Goal: Communication & Community: Answer question/provide support

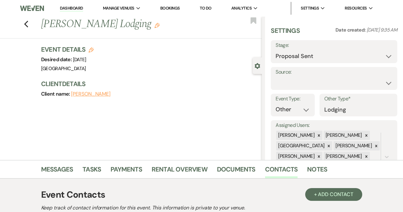
select select "6"
select select "13"
click at [74, 9] on link "Dashboard" at bounding box center [71, 8] width 23 height 6
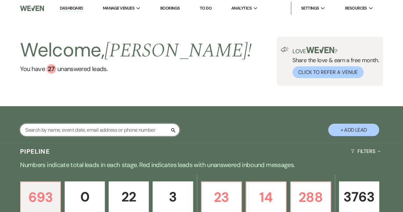
click at [96, 128] on input "text" at bounding box center [99, 130] width 159 height 12
type input "MadisonD"
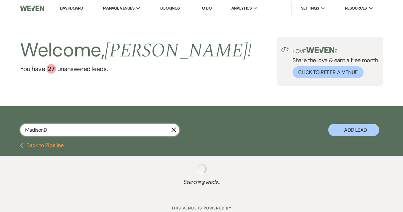
select select "6"
select select "2"
select select "8"
select select "5"
select select "8"
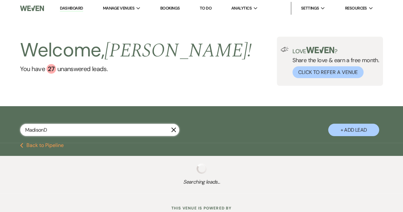
select select "5"
select select "8"
select select "5"
select select "8"
select select "5"
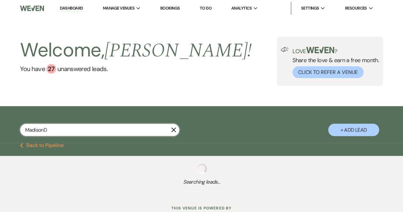
select select "8"
select select "5"
select select "8"
select select "5"
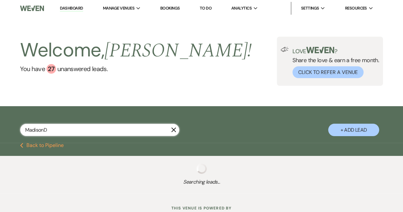
select select "8"
select select "5"
select select "8"
select select "10"
select select "8"
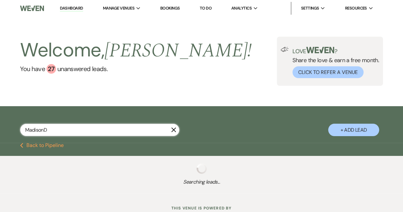
select select "5"
select select "8"
select select "5"
select select "8"
select select "5"
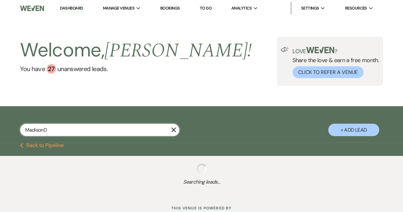
select select "8"
select select "5"
select select "8"
select select "5"
select select "8"
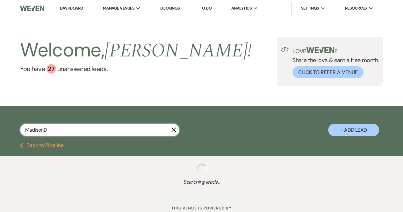
select select "5"
select select "8"
select select "5"
select select "8"
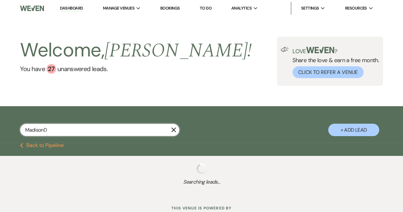
select select "5"
select select "8"
select select "5"
select select "8"
select select "5"
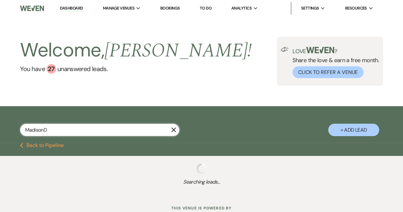
select select "8"
select select "5"
select select "8"
select select "5"
select select "8"
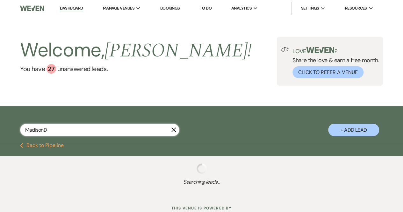
select select "5"
select select "8"
select select "5"
select select "8"
select select "5"
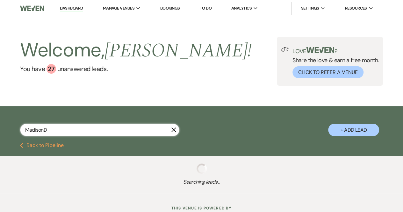
select select "8"
select select "5"
select select "8"
select select "1"
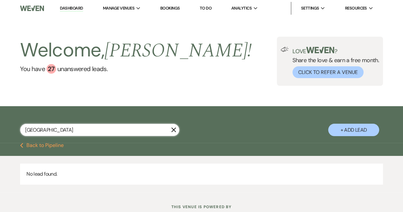
type input "[GEOGRAPHIC_DATA]"
select select "6"
select select "2"
select select "8"
select select "5"
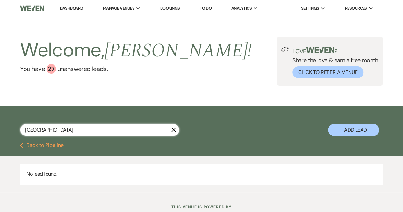
select select "8"
select select "5"
select select "8"
select select "5"
select select "8"
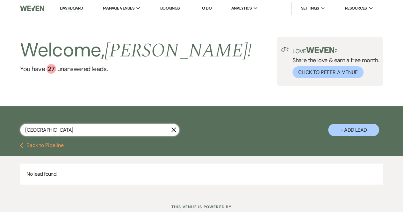
select select "5"
select select "8"
select select "5"
select select "8"
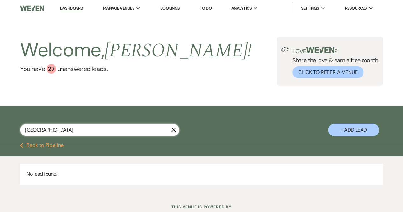
select select "5"
select select "8"
select select "5"
select select "8"
select select "10"
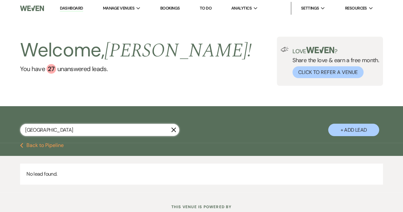
select select "8"
select select "5"
select select "8"
select select "5"
select select "8"
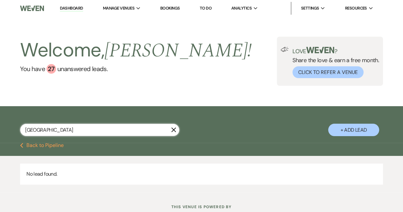
select select "5"
select select "8"
select select "5"
select select "8"
select select "5"
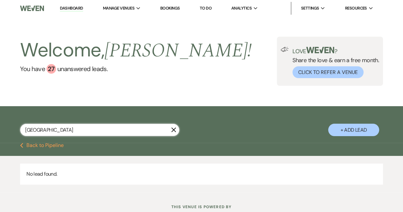
select select "8"
select select "5"
select select "8"
select select "5"
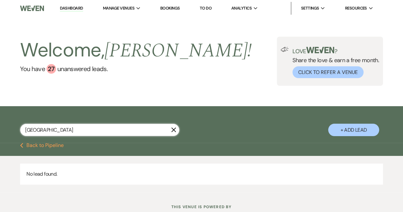
select select "8"
select select "5"
select select "8"
select select "5"
select select "8"
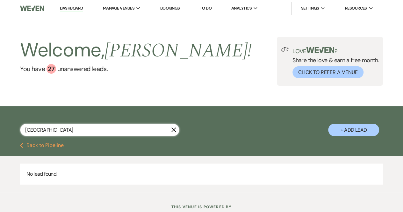
select select "5"
select select "8"
select select "5"
select select "8"
select select "5"
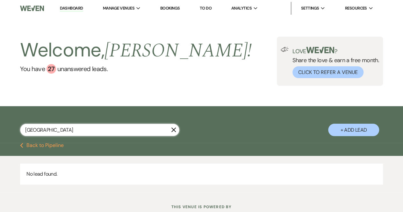
select select "8"
select select "5"
select select "8"
select select "5"
select select "8"
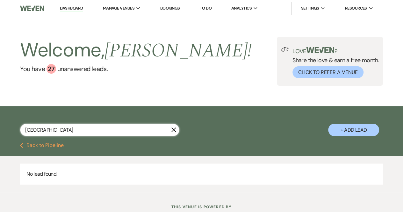
select select "5"
select select "8"
select select "5"
select select "8"
select select "1"
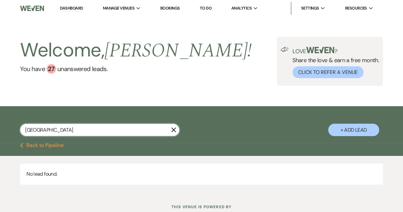
type input "[GEOGRAPHIC_DATA]"
select select "6"
select select "2"
select select "8"
select select "5"
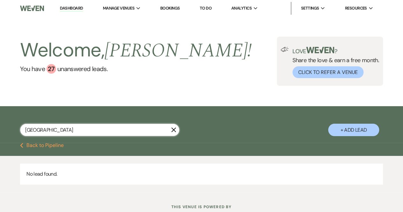
select select "8"
select select "5"
select select "8"
select select "5"
select select "8"
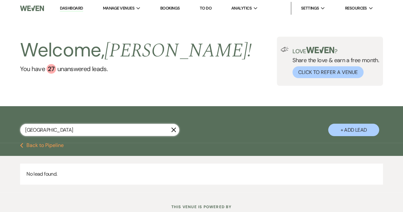
select select "5"
select select "8"
select select "5"
select select "8"
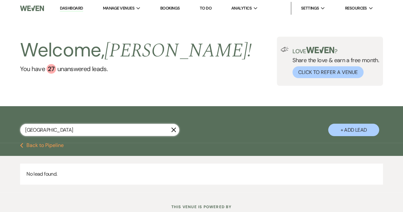
select select "5"
select select "8"
select select "5"
select select "8"
select select "10"
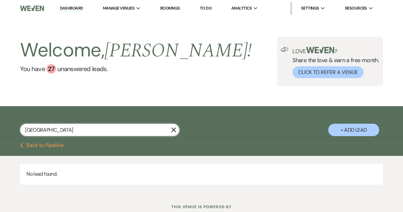
select select "8"
select select "5"
select select "8"
select select "5"
select select "8"
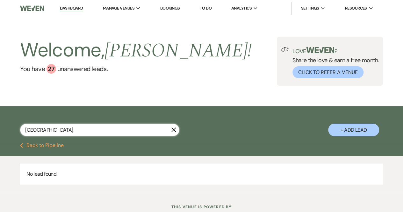
select select "5"
select select "8"
select select "5"
select select "8"
select select "5"
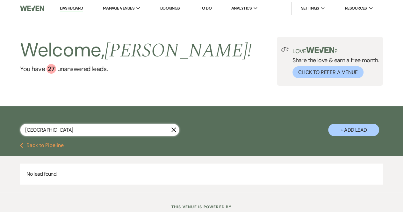
select select "8"
select select "5"
select select "8"
select select "5"
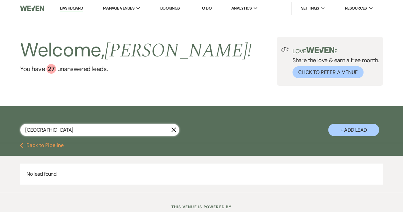
select select "8"
select select "5"
select select "8"
select select "5"
select select "8"
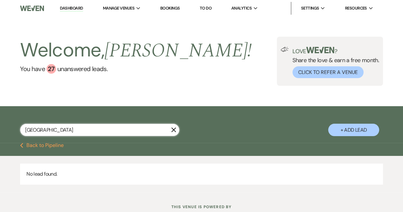
select select "5"
select select "8"
select select "5"
select select "8"
select select "5"
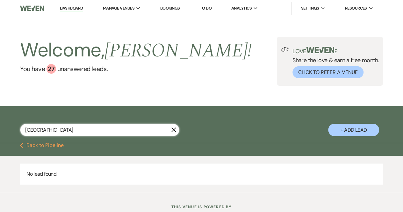
select select "8"
select select "5"
select select "8"
select select "5"
select select "8"
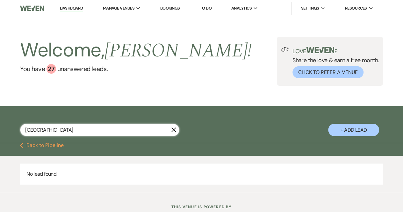
select select "5"
select select "8"
select select "5"
select select "8"
select select "1"
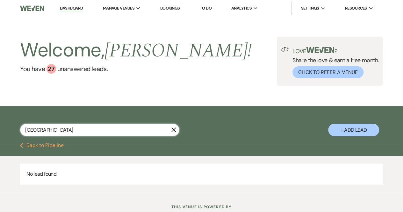
type input "[GEOGRAPHIC_DATA]"
select select "6"
select select "2"
select select "8"
select select "5"
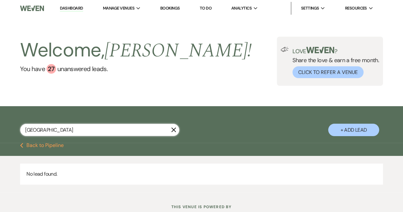
select select "8"
select select "5"
select select "8"
select select "5"
select select "8"
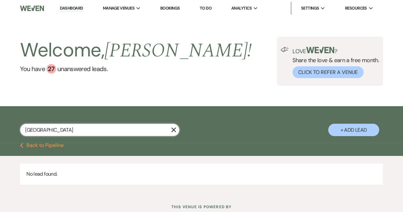
select select "5"
select select "8"
select select "5"
select select "8"
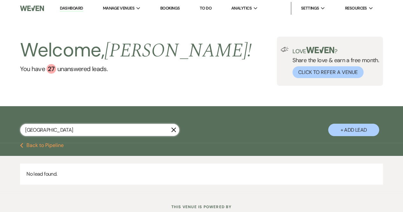
select select "5"
select select "8"
select select "5"
select select "8"
select select "10"
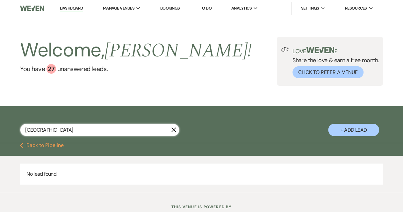
select select "8"
select select "5"
select select "8"
select select "5"
select select "8"
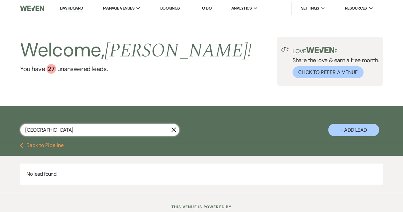
select select "5"
select select "8"
select select "5"
select select "8"
select select "5"
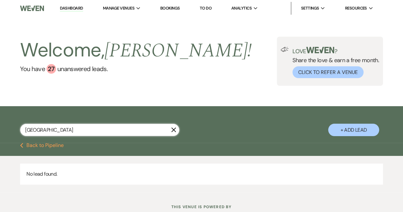
select select "8"
select select "5"
select select "8"
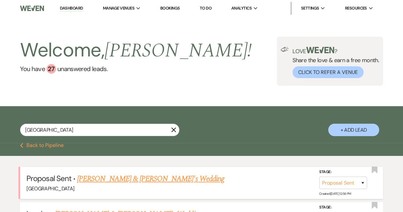
click at [114, 178] on link "[PERSON_NAME] & [PERSON_NAME]'s Wedding" at bounding box center [150, 178] width 147 height 11
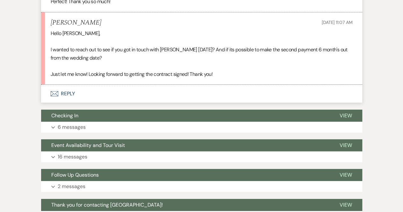
scroll to position [970, 0]
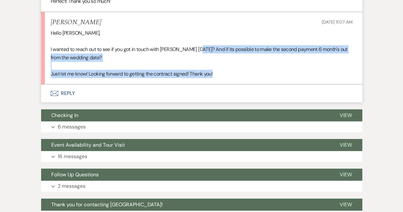
drag, startPoint x: 231, startPoint y: 74, endPoint x: 200, endPoint y: 49, distance: 39.7
click at [200, 49] on div "Hello [PERSON_NAME], I wanted to reach out to see if you got in touch with [PER…" at bounding box center [202, 53] width 302 height 49
click at [223, 67] on p at bounding box center [202, 66] width 302 height 8
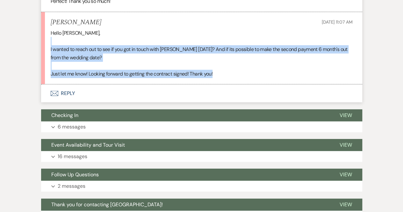
drag, startPoint x: 216, startPoint y: 73, endPoint x: 239, endPoint y: 39, distance: 40.9
click at [239, 39] on div "Hello [PERSON_NAME], I wanted to reach out to see if you got in touch with [PER…" at bounding box center [202, 53] width 302 height 49
click at [230, 77] on p "Just let me know! Looking forward to getting the contract signed! Thank you!" at bounding box center [202, 74] width 302 height 8
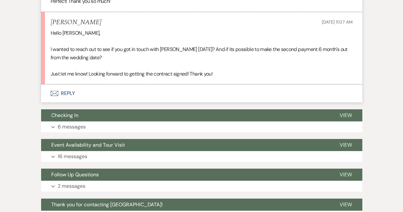
click at [230, 79] on li "[PERSON_NAME] [DATE] 11:07 AM Hello [PERSON_NAME], I wanted to reach out to see…" at bounding box center [201, 48] width 321 height 72
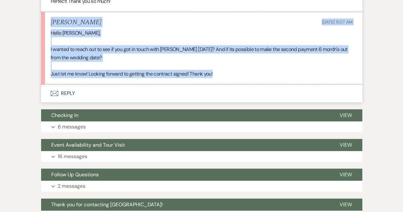
drag, startPoint x: 217, startPoint y: 73, endPoint x: 46, endPoint y: 18, distance: 180.1
click at [46, 18] on li "[PERSON_NAME] [DATE] 11:07 AM Hello [PERSON_NAME], I wanted to reach out to see…" at bounding box center [201, 48] width 321 height 72
click at [62, 91] on button "Envelope Reply" at bounding box center [201, 93] width 321 height 18
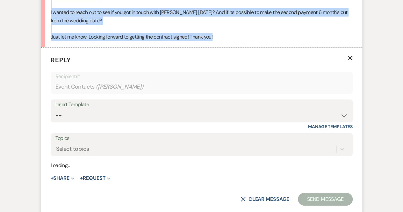
scroll to position [1014, 0]
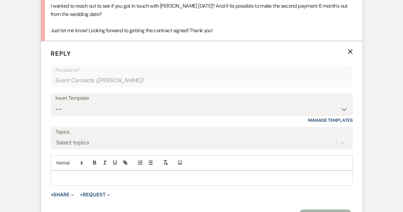
click at [73, 175] on p at bounding box center [202, 178] width 292 height 7
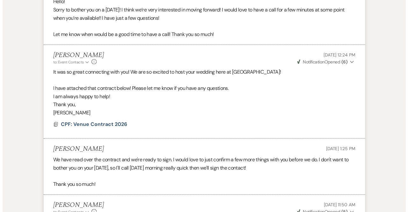
scroll to position [604, 0]
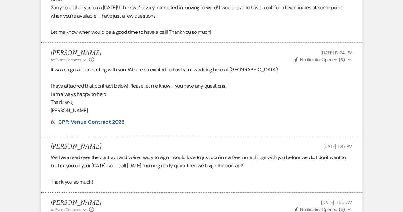
click at [98, 121] on span "CPF: Venue Contract 2026" at bounding box center [91, 121] width 66 height 7
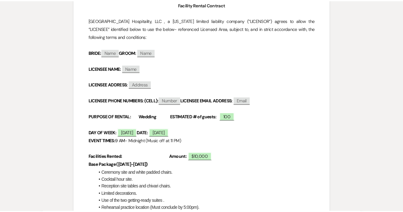
scroll to position [0, 0]
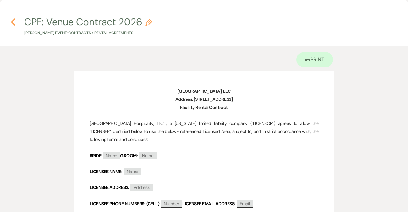
click at [14, 22] on icon "Previous" at bounding box center [13, 22] width 5 height 8
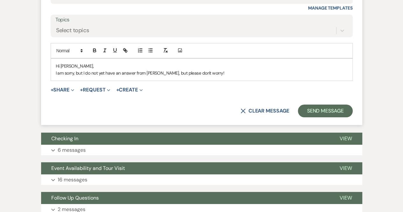
scroll to position [1128, 0]
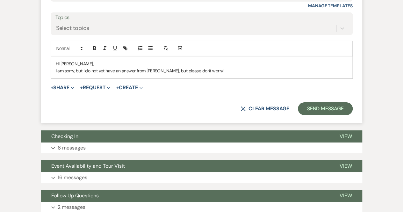
click at [232, 68] on p "I am sorry, but I do not yet have an answer from [PERSON_NAME], but please don'…" at bounding box center [202, 70] width 292 height 7
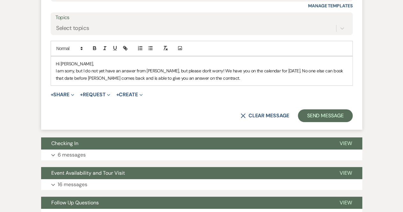
click at [64, 70] on p "I am sorry, but I do not yet have an answer from [PERSON_NAME], but please don'…" at bounding box center [202, 74] width 292 height 14
click at [227, 77] on p "I am so sorry, but I do not yet have an answer from [PERSON_NAME], but please d…" at bounding box center [202, 74] width 292 height 14
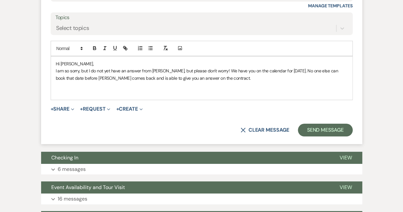
click at [187, 89] on p at bounding box center [202, 92] width 292 height 7
click at [226, 76] on p "I am so sorry, but I do not yet have an answer from [PERSON_NAME], but please d…" at bounding box center [202, 74] width 292 height 14
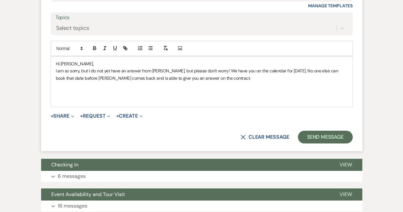
click at [230, 78] on p "I am so sorry, but I do not yet have an answer from [PERSON_NAME], but please d…" at bounding box center [202, 74] width 292 height 14
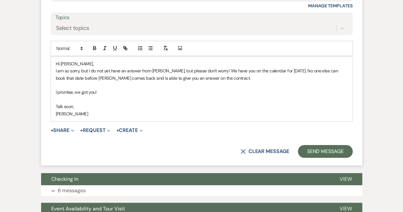
click at [88, 68] on p "I am so sorry, but I do not yet have an answer from [PERSON_NAME], but please d…" at bounding box center [202, 74] width 292 height 14
click at [201, 68] on p "I am so sorry, I do not yet have an answer from [PERSON_NAME], but please don't…" at bounding box center [202, 74] width 292 height 14
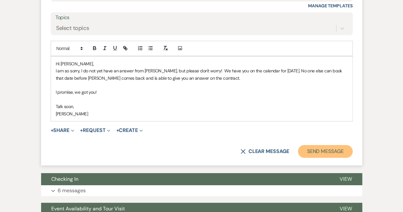
click at [313, 148] on button "Send Message" at bounding box center [325, 151] width 55 height 13
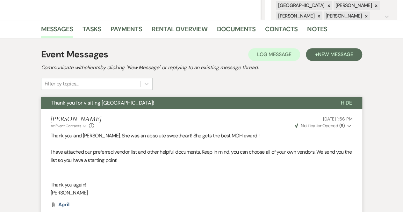
scroll to position [0, 0]
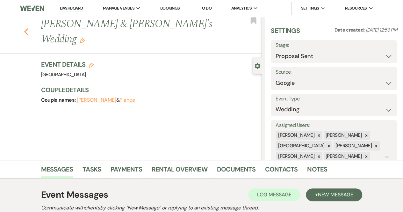
click at [28, 28] on use "button" at bounding box center [26, 31] width 4 height 7
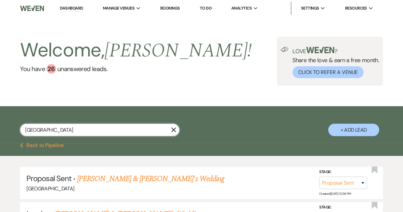
drag, startPoint x: 68, startPoint y: 129, endPoint x: 7, endPoint y: 123, distance: 60.6
click at [7, 123] on div "Madison X + Add Lead" at bounding box center [201, 125] width 403 height 32
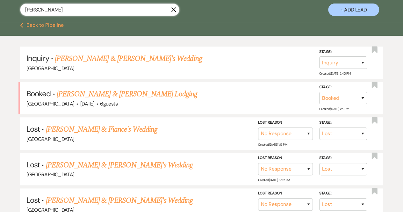
scroll to position [126, 0]
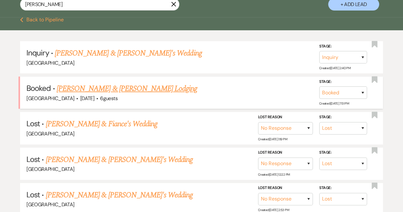
click at [76, 87] on link "[PERSON_NAME] & [PERSON_NAME] Lodging" at bounding box center [127, 88] width 141 height 11
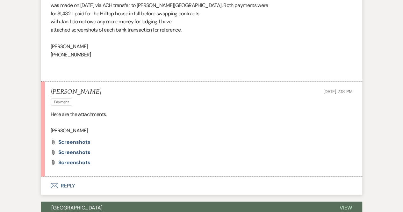
scroll to position [562, 0]
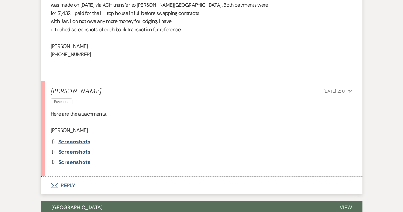
click at [70, 141] on span "Screenshots" at bounding box center [74, 141] width 32 height 7
click at [77, 151] on span "Screenshots" at bounding box center [74, 151] width 32 height 7
click at [77, 157] on div "Attach File Screenshots Attach File Screenshots Attach File Screenshots" at bounding box center [202, 152] width 302 height 26
click at [75, 160] on span "Screenshots" at bounding box center [74, 161] width 32 height 7
click at [127, 91] on div "[PERSON_NAME] Payment [DATE] 2:18 PM" at bounding box center [202, 96] width 302 height 19
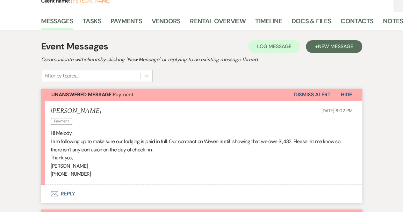
scroll to position [0, 0]
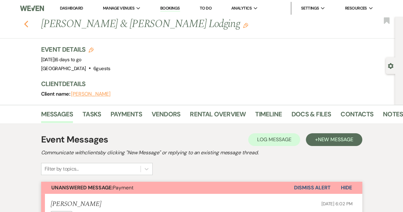
click at [27, 24] on use "button" at bounding box center [26, 24] width 4 height 7
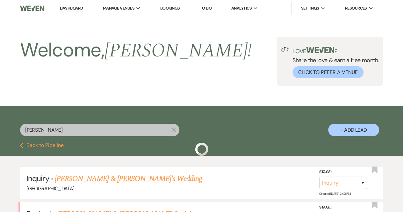
scroll to position [126, 0]
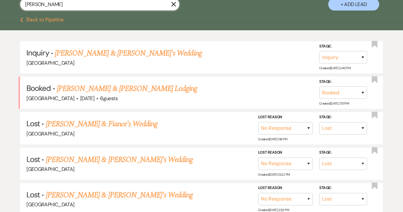
drag, startPoint x: 79, startPoint y: 5, endPoint x: 21, endPoint y: 7, distance: 57.7
click at [21, 7] on input "[PERSON_NAME]" at bounding box center [99, 4] width 159 height 12
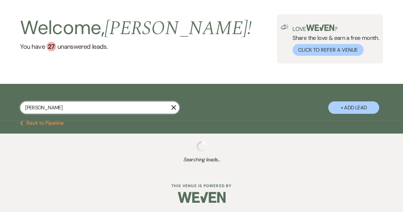
scroll to position [126, 0]
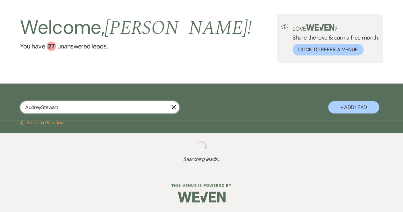
scroll to position [22, 0]
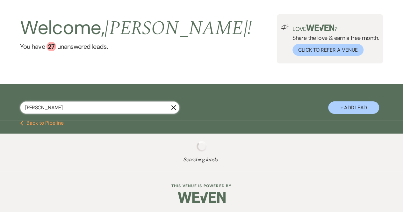
scroll to position [126, 0]
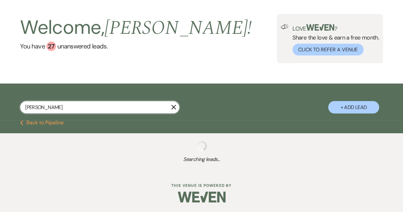
scroll to position [22, 0]
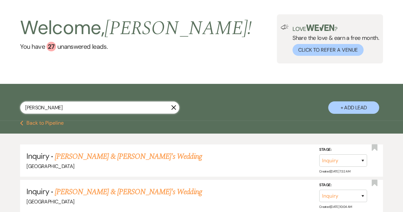
scroll to position [126, 0]
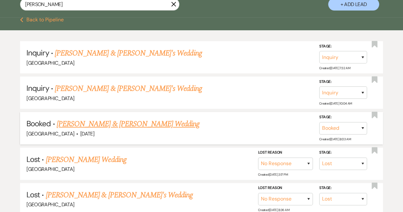
click at [73, 125] on link "[PERSON_NAME] & [PERSON_NAME] Wedding" at bounding box center [128, 123] width 143 height 11
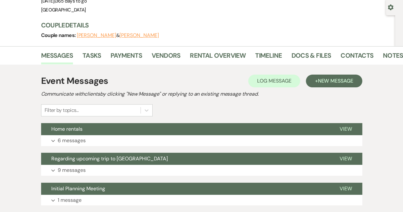
scroll to position [61, 0]
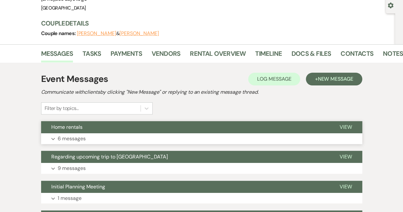
click at [83, 136] on p "6 messages" at bounding box center [72, 139] width 28 height 8
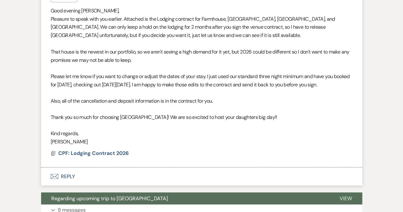
scroll to position [552, 0]
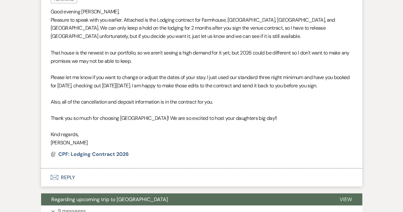
click at [66, 177] on button "Envelope Reply" at bounding box center [201, 177] width 321 height 18
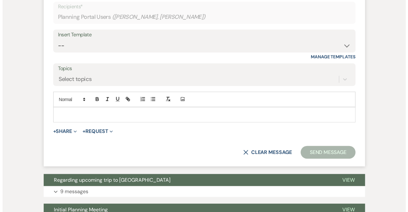
scroll to position [743, 0]
click at [73, 130] on icon "Expand" at bounding box center [72, 131] width 3 height 3
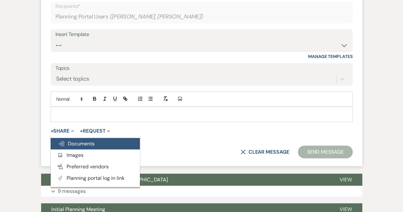
click at [78, 142] on span "Doc Upload Documents" at bounding box center [76, 143] width 36 height 7
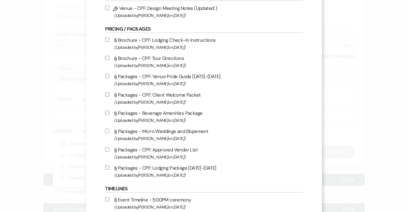
scroll to position [615, 0]
click at [107, 166] on input "Attach File Packages - CPF: Lodging Package [DATE]-[DATE] (Uploaded by [PERSON_…" at bounding box center [107, 167] width 4 height 4
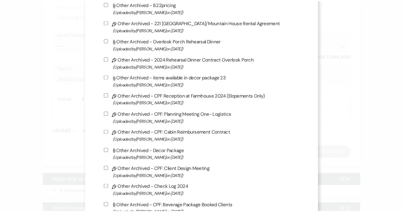
scroll to position [1702, 0]
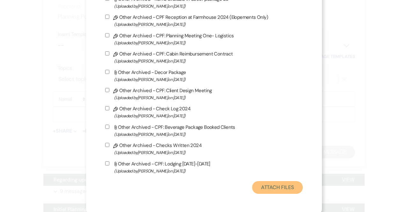
click at [278, 185] on button "Attach Files" at bounding box center [277, 187] width 51 height 13
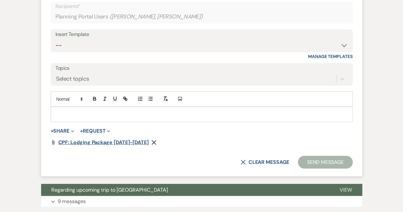
click at [88, 140] on span "CPF: Lodging Package [DATE]-[DATE]" at bounding box center [103, 142] width 91 height 7
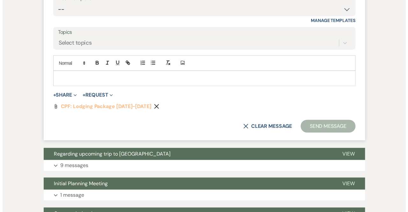
scroll to position [782, 0]
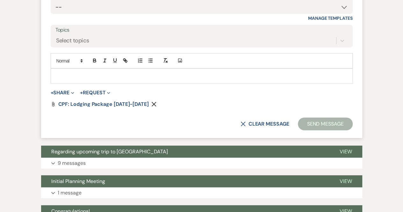
click at [151, 102] on icon "Remove" at bounding box center [153, 104] width 5 height 5
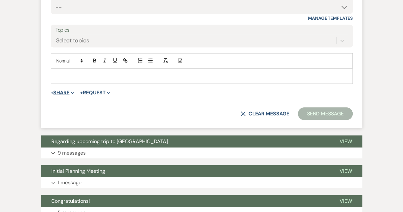
click at [74, 91] on icon "Expand" at bounding box center [72, 92] width 3 height 3
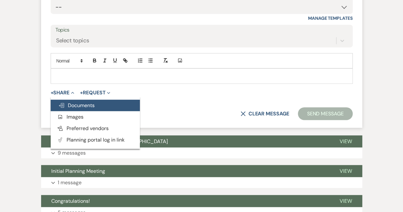
click at [77, 104] on span "Doc Upload Documents" at bounding box center [76, 105] width 36 height 7
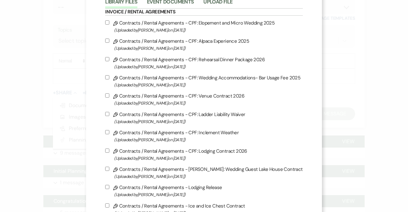
scroll to position [43, 0]
click at [108, 150] on input "Pencil Contracts / Rental Agreements - CPF: Lodging Contract 2026 (Uploaded by …" at bounding box center [107, 150] width 4 height 4
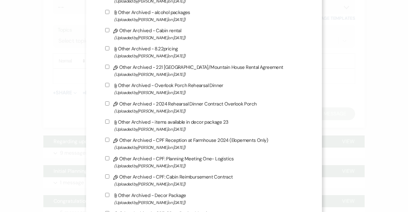
scroll to position [1702, 0]
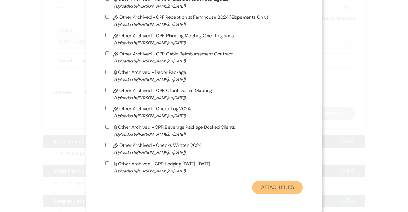
click at [282, 187] on button "Attach Files" at bounding box center [277, 187] width 51 height 13
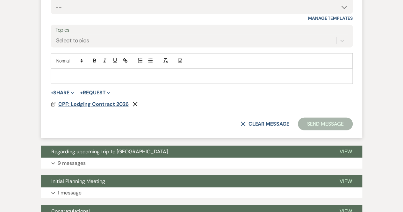
click at [82, 103] on span "CPF: Lodging Contract 2026" at bounding box center [93, 104] width 70 height 7
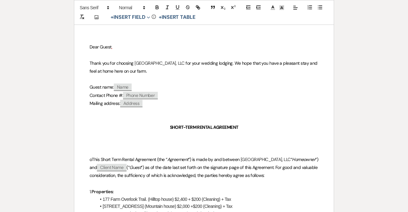
scroll to position [75, 0]
click at [127, 165] on span "Client Name" at bounding box center [112, 167] width 30 height 7
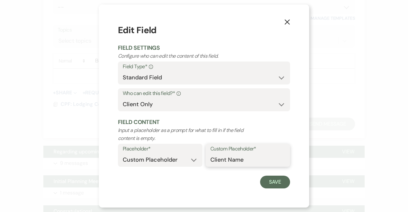
drag, startPoint x: 250, startPoint y: 161, endPoint x: 194, endPoint y: 153, distance: 56.4
click at [194, 153] on div "Placeholder* Custom Placeholder Date Time Name Location Venue Name Type Number …" at bounding box center [204, 157] width 172 height 27
click at [280, 182] on button "Save" at bounding box center [275, 182] width 30 height 13
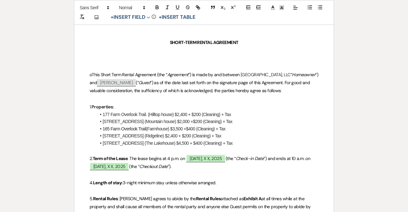
scroll to position [160, 0]
drag, startPoint x: 240, startPoint y: 142, endPoint x: 142, endPoint y: 150, distance: 98.5
drag, startPoint x: 239, startPoint y: 144, endPoint x: 95, endPoint y: 137, distance: 143.9
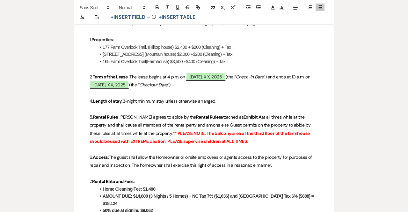
scroll to position [227, 0]
click at [203, 76] on span "[DATE], X X, 2025" at bounding box center [206, 76] width 40 height 8
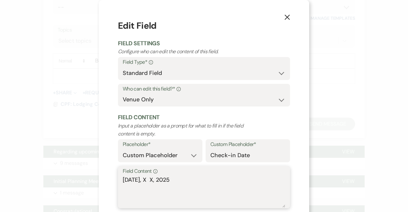
click at [157, 180] on textarea "[DATE], X X, 2025" at bounding box center [204, 192] width 163 height 32
click at [146, 180] on textarea "[DATE]" at bounding box center [204, 192] width 163 height 32
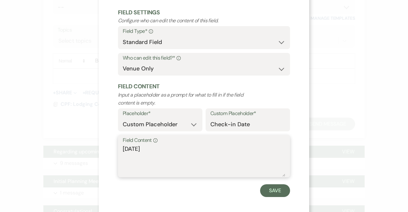
scroll to position [35, 0]
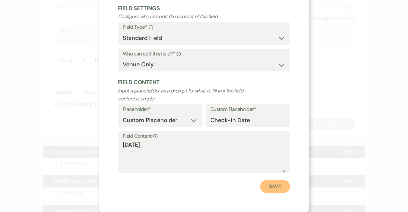
click at [268, 189] on button "Save" at bounding box center [275, 186] width 30 height 13
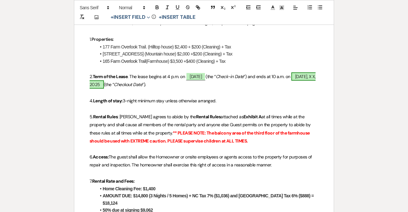
click at [137, 83] on span "[DATE], X X, 2025" at bounding box center [203, 80] width 226 height 16
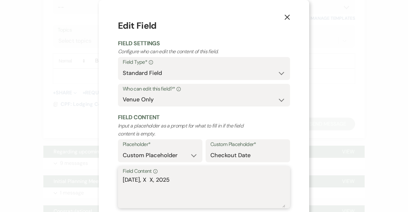
click at [152, 177] on textarea "[DATE], X X, 2025" at bounding box center [204, 192] width 163 height 32
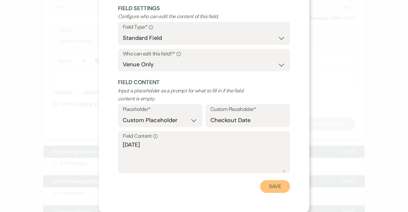
click at [267, 183] on button "Save" at bounding box center [275, 186] width 30 height 13
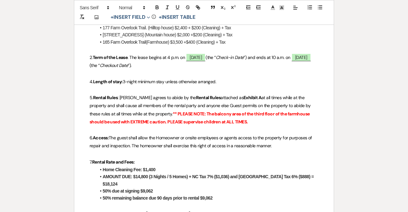
scroll to position [275, 0]
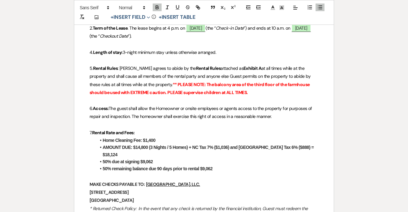
drag, startPoint x: 157, startPoint y: 140, endPoint x: 98, endPoint y: 140, distance: 59.0
click at [98, 140] on li "Home Cleaning Fee: $1,400" at bounding box center [207, 140] width 223 height 7
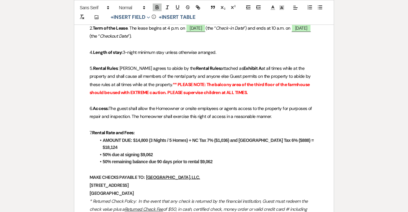
click at [147, 139] on strong "AMOUNT DUE: $14,800 (3 Nights / 5 Homes) + NC Tax 7% ($1,036) and [GEOGRAPHIC_D…" at bounding box center [209, 144] width 212 height 12
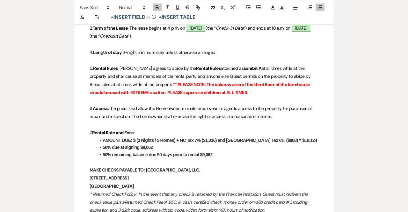
click at [158, 139] on strong "AMOUNT DUE: $ (3 Nights / 5 Homes) + NC Tax 7% ($1,036) and [GEOGRAPHIC_DATA] T…" at bounding box center [210, 140] width 215 height 5
click at [179, 139] on strong "AMOUNT DUE: $ (3 Nights / 3 Homes) + NC Tax 7% ($1,036) and [GEOGRAPHIC_DATA] T…" at bounding box center [210, 140] width 215 height 5
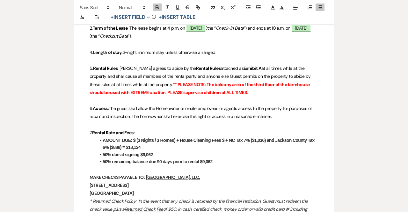
click at [264, 140] on strong "AMOUNT DUE: $ (3 Nights / 3 Homes) + House Cleaning Fees $ + NC Tax 7% ($1,036)…" at bounding box center [209, 144] width 213 height 12
click at [113, 146] on strong "AMOUNT DUE: $ (3 Nights / 3 Homes) + House Cleaning Fees $ + NC Tax 7% ($) and …" at bounding box center [211, 144] width 216 height 12
click at [121, 145] on li "AMOUNT DUE: $ (3 Nights / 3 Homes) + House Cleaning Fees $ + NC Tax 7% ($) and …" at bounding box center [207, 144] width 223 height 14
click at [159, 152] on li "50% due at signing $9,062" at bounding box center [207, 154] width 223 height 7
click at [213, 161] on li "50% remaining balance due 90 days prior to rental $9,062" at bounding box center [207, 161] width 223 height 7
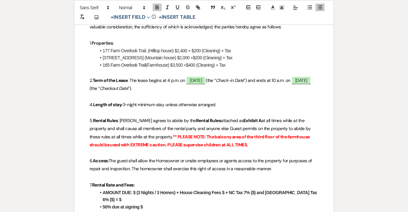
scroll to position [276, 0]
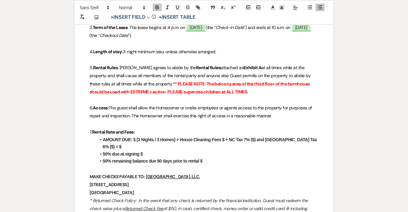
click at [136, 139] on strong "AMOUNT DUE: $ (3 Nights / 3 Homes) + House Cleaning Fees $ + NC Tax 7% ($) and …" at bounding box center [211, 143] width 216 height 12
click at [233, 139] on strong "AMOUNT DUE: $7,900 (3 Nights / 3 Homes) + House Cleaning Fees $ + NC Tax 7% ($)…" at bounding box center [209, 143] width 213 height 12
click at [272, 139] on strong "AMOUNT DUE: $7,900 (3 Nights / 3 Homes) + House Cleaning Fees $800 + NC Tax 7% …" at bounding box center [209, 143] width 212 height 12
click at [272, 138] on strong "AMOUNT DUE: $7,900 (3 Nights / 3 Homes) + House Cleaning Fees $800 + NC Tax 7% …" at bounding box center [196, 143] width 187 height 12
click at [136, 146] on strong "AMOUNT DUE: $7,900 (3 Nights / 3 Homes) + House Cleaning Fees $800 + NC Tax 7% …" at bounding box center [196, 143] width 186 height 12
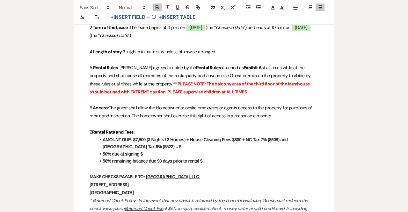
click at [157, 145] on li "AMOUNT DUE: $7,900 (3 Nights / 3 Homes) + House Cleaning Fees $800 + NC Tax 7% …" at bounding box center [207, 143] width 223 height 14
click at [157, 152] on li "50% due at signing $" at bounding box center [207, 153] width 223 height 7
click at [205, 160] on li "50% remaining balance due 90 days prior to rental $" at bounding box center [207, 160] width 223 height 7
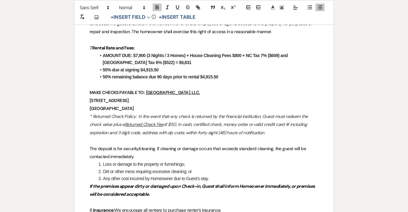
scroll to position [361, 0]
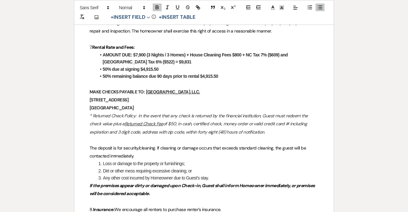
click at [237, 164] on li "Loss or damage to the property or furnishings;" at bounding box center [207, 163] width 222 height 7
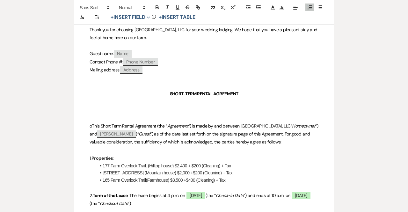
scroll to position [139, 0]
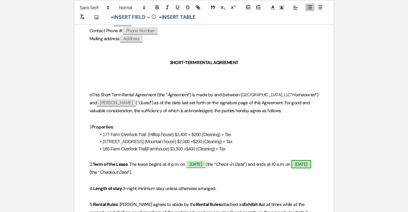
click at [291, 168] on span "[DATE]" at bounding box center [301, 164] width 20 height 8
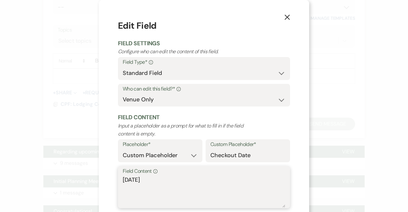
click at [140, 180] on textarea "[DATE]" at bounding box center [204, 192] width 163 height 32
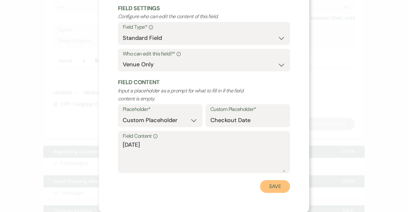
click at [270, 188] on button "Save" at bounding box center [275, 186] width 30 height 13
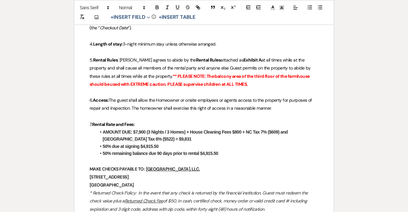
scroll to position [283, 0]
click at [162, 138] on li "AMOUNT DUE: $7,900 (3 Nights / 3 Homes) + House Cleaning Fees $800 + NC Tax 7% …" at bounding box center [207, 136] width 223 height 14
click at [143, 136] on strong "AMOUNT DUE: $7,900 (3 Nights / 3 Homes) + House Cleaning Fees $800 + NC Tax 7% …" at bounding box center [196, 136] width 186 height 12
click at [144, 130] on strong "AMOUNT DUE: $7,900 (3 Nights / 3 Homes) + House Cleaning Fees $800 + NC Tax 7% …" at bounding box center [196, 136] width 186 height 12
click at [231, 131] on strong "AMOUNT DUE: $ (3 Nights / 3 Homes) + House Cleaning Fees $800 + NC Tax 7% ($609…" at bounding box center [191, 136] width 176 height 12
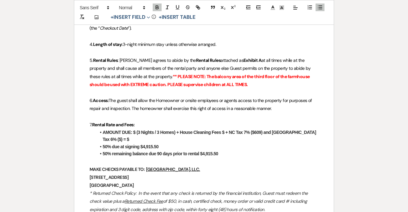
click at [260, 131] on strong "AMOUNT DUE: $ (3 Nights / 3 Homes) + House Cleaning Fees $ + NC Tax 7% ($609) a…" at bounding box center [210, 136] width 215 height 12
click at [139, 130] on strong "AMOUNT DUE: $ (3 Nights / 3 Homes) + House Cleaning Fees $ + NC Tax 7% ($) and …" at bounding box center [211, 136] width 216 height 12
click at [122, 141] on li "AMOUNT DUE: $ (4 Nights / 3 Homes) + House Cleaning Fees $ + NC Tax 7% ($) and …" at bounding box center [207, 136] width 223 height 14
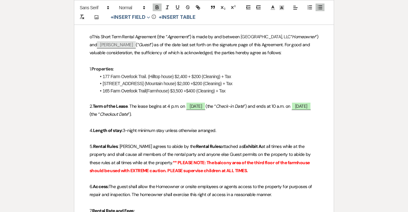
scroll to position [197, 0]
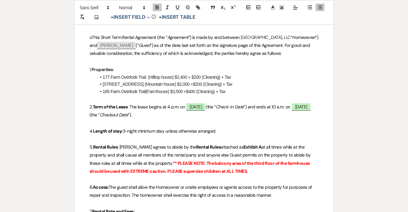
click at [187, 75] on li "177 Farm Overlook Trail. (Hilltop house) $2,400 + $200 (Cleaning) + Tax" at bounding box center [207, 77] width 223 height 7
click at [189, 83] on li "[STREET_ADDRESS] (Mountain house) $2,000 +$200 (Cleaning) + Tax" at bounding box center [207, 84] width 223 height 7
click at [184, 90] on li "[STREET_ADDRESS] (Farmhouse) $3,500 +$400 (Cleaning) + Tax" at bounding box center [207, 91] width 223 height 7
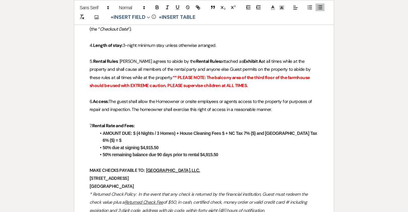
scroll to position [283, 0]
click at [135, 132] on strong "AMOUNT DUE: $ (4 Nights / 3 Homes) + House Cleaning Fees $ + NC Tax 7% ($) and …" at bounding box center [211, 136] width 216 height 12
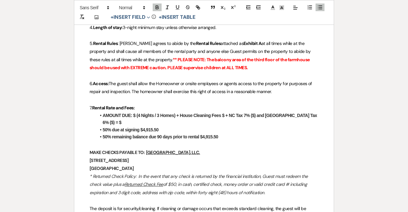
scroll to position [301, 0]
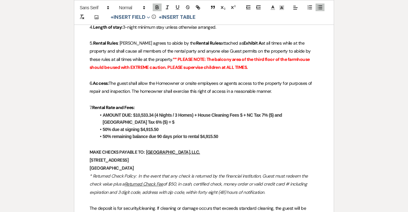
click at [242, 114] on strong "AMOUNT DUE: $10,533.34 (4 Nights / 3 Homes) + House Cleaning Fees $ + NC Tax 7%…" at bounding box center [193, 119] width 180 height 12
click at [279, 113] on strong "AMOUNT DUE: $10,533.34 (4 Nights / 3 Homes) + House Cleaning Fees $800 + NC Tax…" at bounding box center [196, 119] width 187 height 12
click at [152, 121] on strong "AMOUNT DUE: $10,533.34 (4 Nights / 3 Homes) + House Cleaning Fees $800 + NC Tax…" at bounding box center [203, 119] width 200 height 12
click at [153, 120] on strong "AMOUNT DUE: $10,533.34 (4 Nights / 3 Homes) + House Cleaning Fees $800 + NC Tax…" at bounding box center [203, 119] width 200 height 12
click at [177, 121] on li "AMOUNT DUE: $10,533.34 (4 Nights / 3 Homes) + House Cleaning Fees $800 + NC Tax…" at bounding box center [207, 119] width 223 height 14
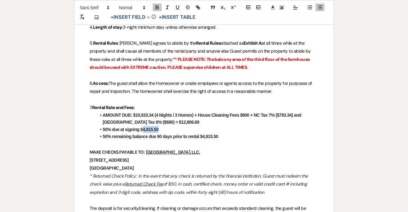
drag, startPoint x: 160, startPoint y: 129, endPoint x: 143, endPoint y: 129, distance: 17.2
click at [143, 129] on li "50% due at signing $4,915.50" at bounding box center [207, 129] width 223 height 7
click at [219, 136] on li "50% remaining balance due 90 days prior to rental $4,915.50" at bounding box center [207, 136] width 223 height 7
click at [239, 135] on li "50% remaining balance due 90 days prior to rental $6,403.34" at bounding box center [207, 136] width 223 height 7
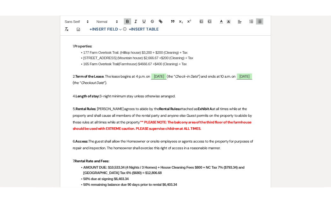
scroll to position [228, 0]
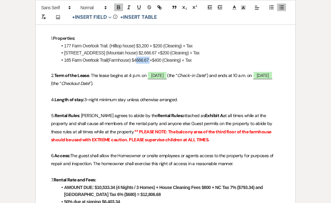
drag, startPoint x: 150, startPoint y: 58, endPoint x: 135, endPoint y: 59, distance: 15.1
click at [135, 59] on li "[STREET_ADDRESS] (Farmhouse) $4666.67 +$400 (Cleaning) + Tax" at bounding box center [168, 60] width 223 height 7
click at [138, 60] on li "[STREET_ADDRESS] (Farmhouse) $5666,67 +$400 (Cleaning) + Tax" at bounding box center [168, 60] width 223 height 7
click at [164, 67] on p at bounding box center [165, 68] width 229 height 8
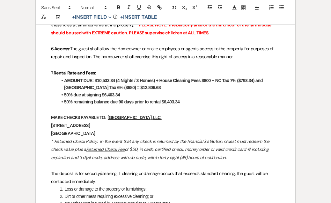
scroll to position [335, 0]
